Goal: Obtain resource: Obtain resource

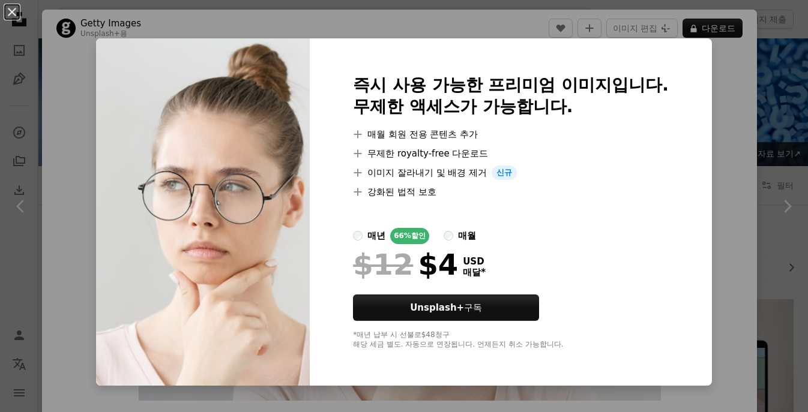
scroll to position [240, 0]
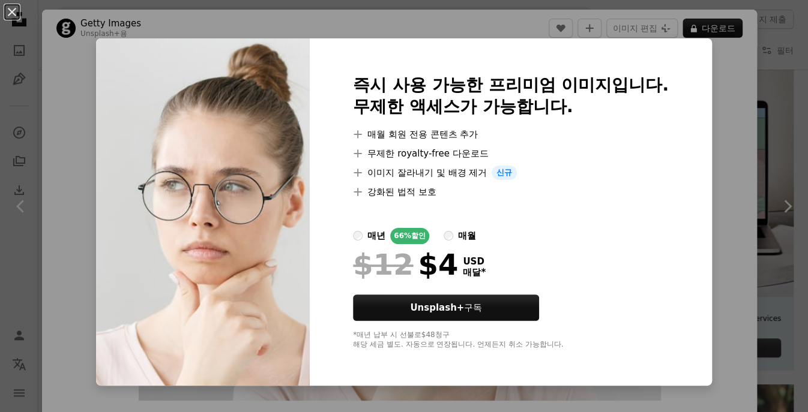
click at [398, 41] on div "즉시 사용 가능한 프리미엄 이미지입니다. 무제한 액세스가 가능합니다. A plus sign 매월 회원 전용 콘텐츠 추가 A plus sign …" at bounding box center [511, 211] width 402 height 347
click at [409, 28] on div "An X shape 즉시 사용 가능한 프리미엄 이미지입니다. 무제한 액세스가 가능합니다. A plus sign 매월 회원 전용 콘텐츠 추가 A…" at bounding box center [404, 206] width 808 height 412
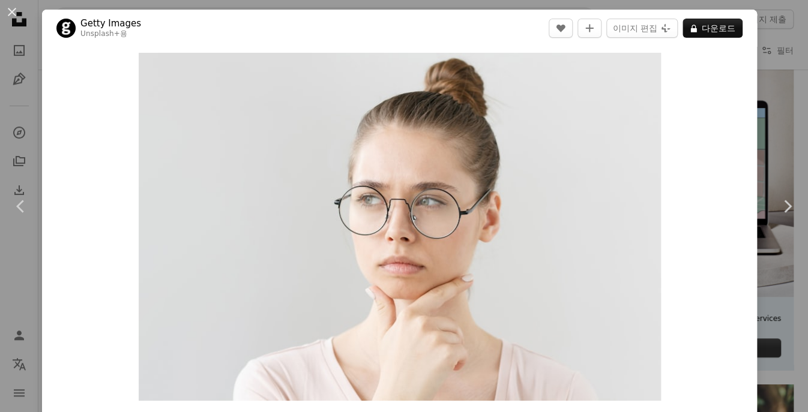
click at [763, 29] on div "An X shape Chevron left Chevron right Getty Images Unsplash+ 용 A heart A plus s…" at bounding box center [404, 206] width 808 height 412
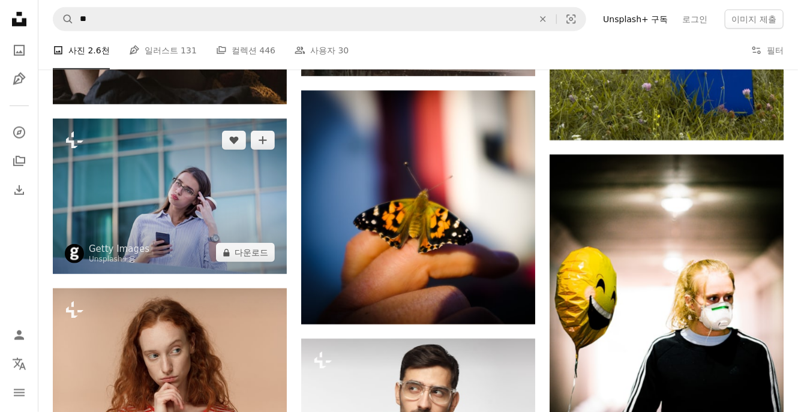
scroll to position [6540, 0]
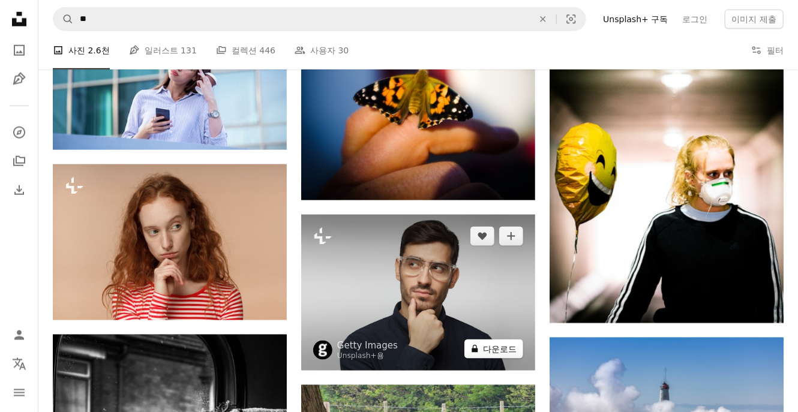
click at [493, 359] on button "A lock 다운로드" at bounding box center [493, 349] width 59 height 19
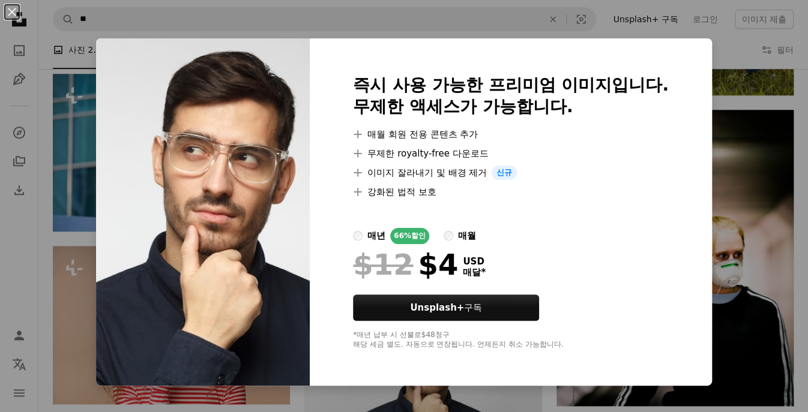
click at [752, 137] on div "An X shape 즉시 사용 가능한 프리미엄 이미지입니다. 무제한 액세스가 가능합니다. A plus sign 매월 회원 전용 콘텐츠 추가 A…" at bounding box center [404, 206] width 808 height 412
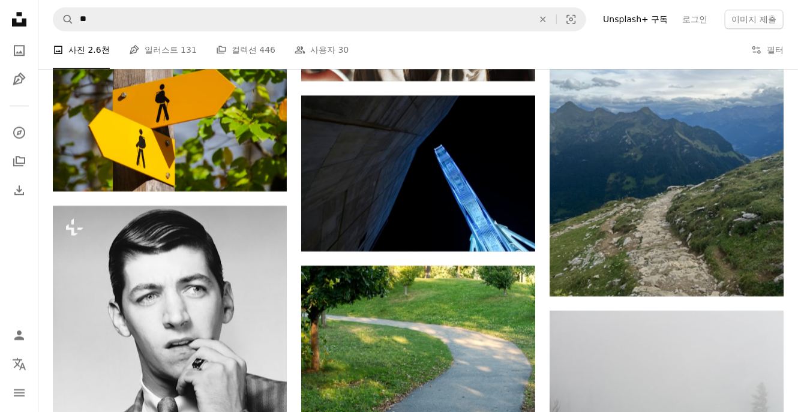
scroll to position [9421, 0]
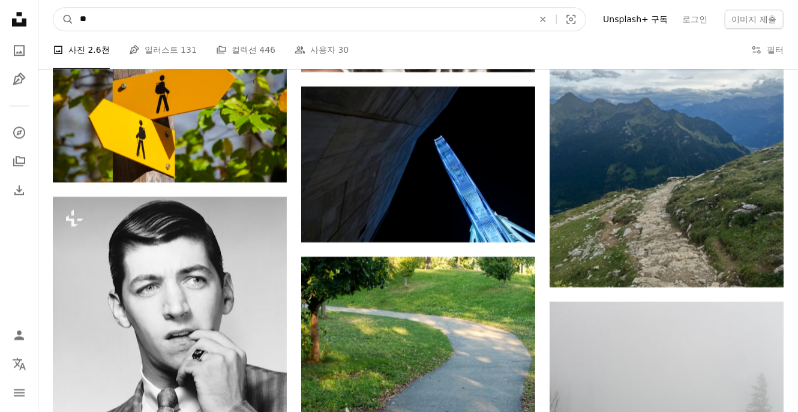
click at [202, 23] on input "**" at bounding box center [302, 19] width 456 height 23
type input "**"
click button "A magnifying glass" at bounding box center [63, 19] width 20 height 23
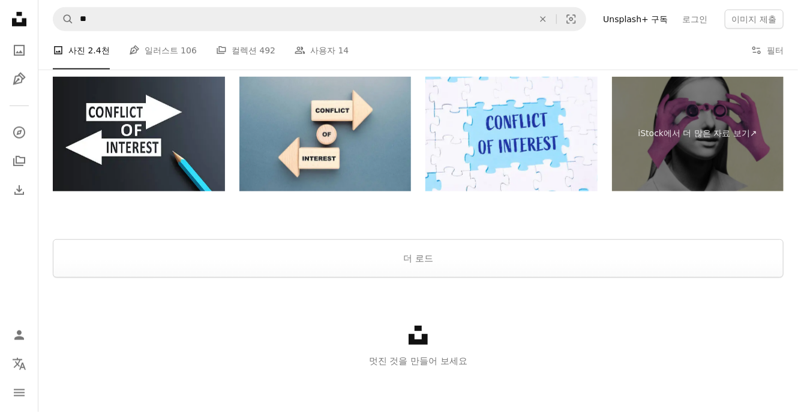
scroll to position [2377, 0]
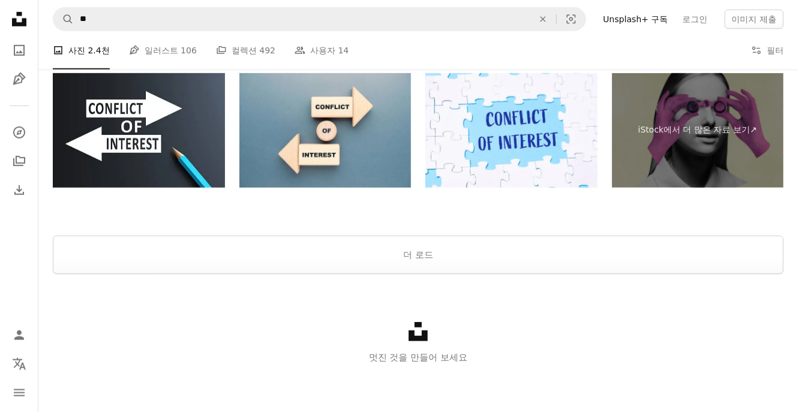
click at [529, 233] on div at bounding box center [418, 221] width 760 height 29
click at [526, 233] on div at bounding box center [418, 221] width 760 height 29
click at [521, 242] on button "더 로드" at bounding box center [418, 255] width 731 height 38
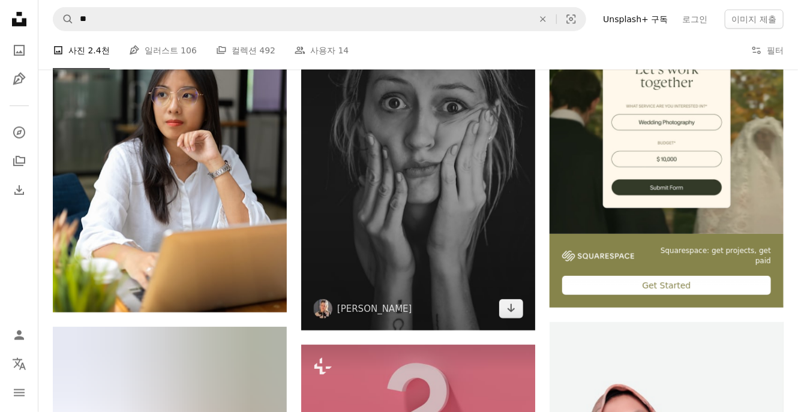
scroll to position [300, 0]
